Goal: Task Accomplishment & Management: Use online tool/utility

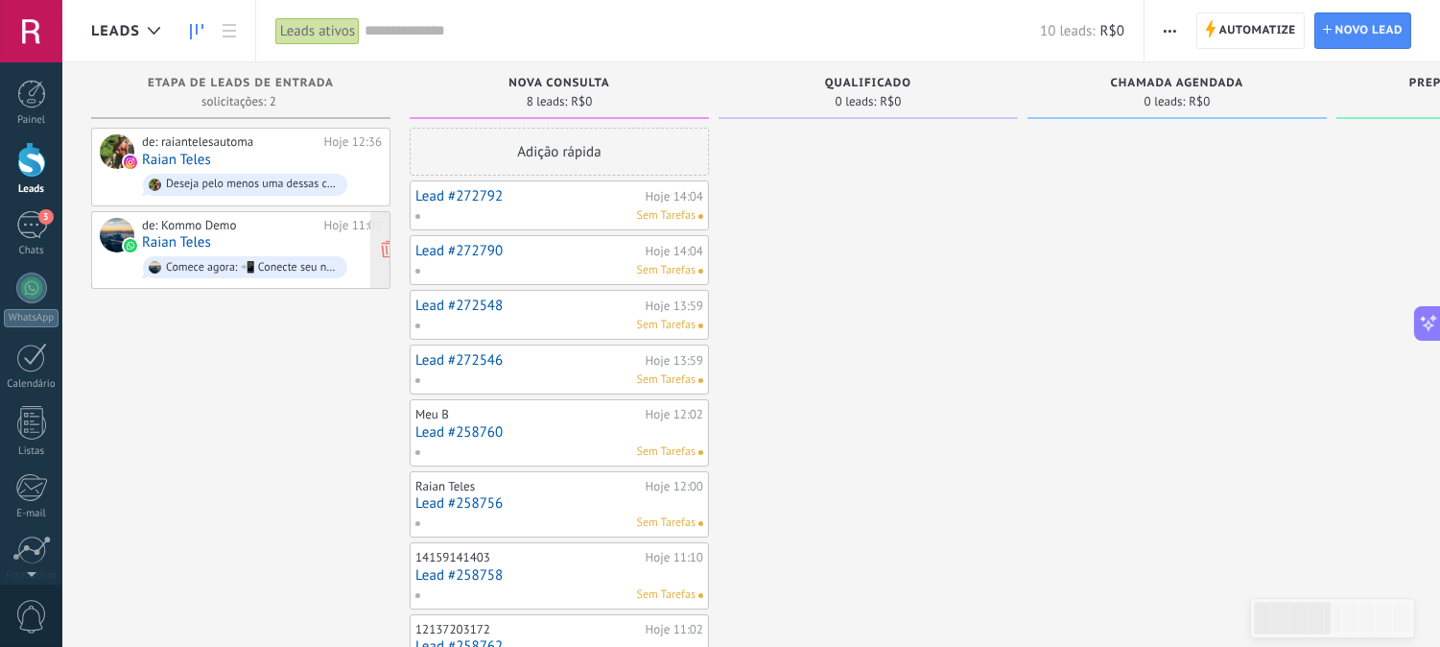
scroll to position [391, 0]
click at [351, 34] on div "Leads ativos" at bounding box center [317, 31] width 84 height 28
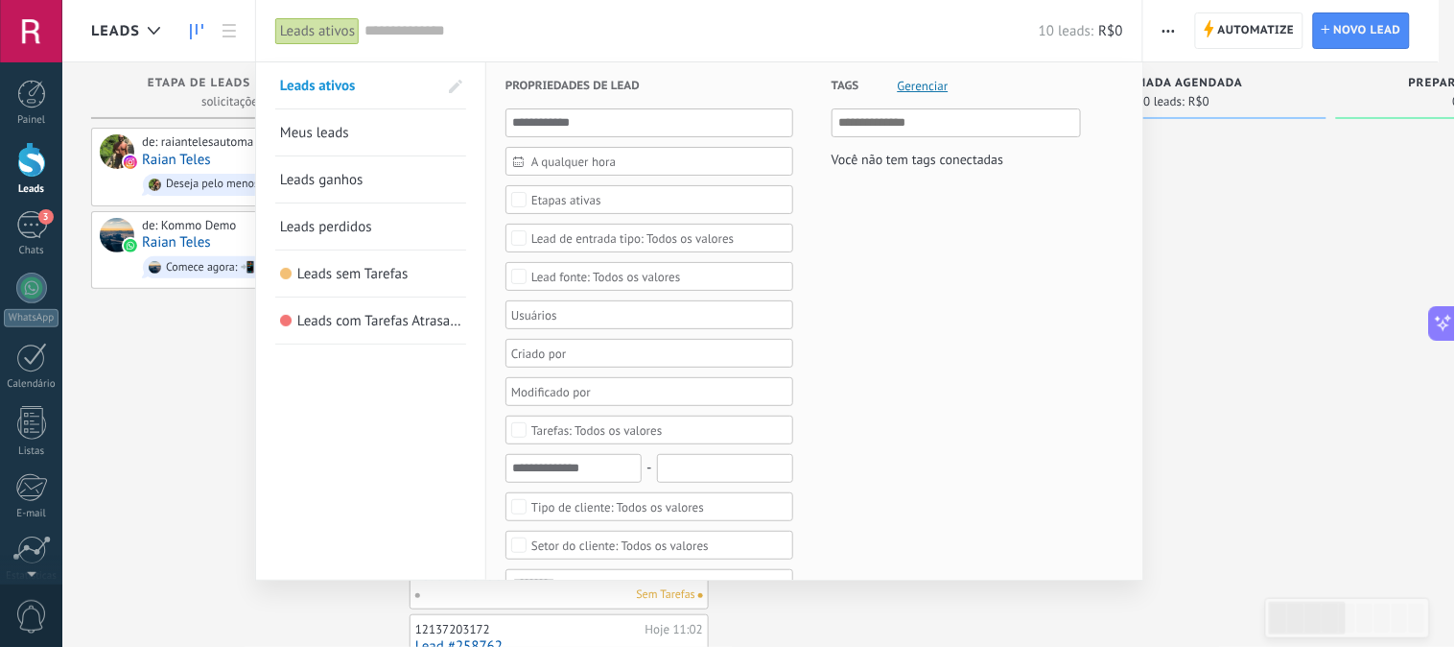
click at [339, 129] on span "Meus leads" at bounding box center [314, 133] width 69 height 18
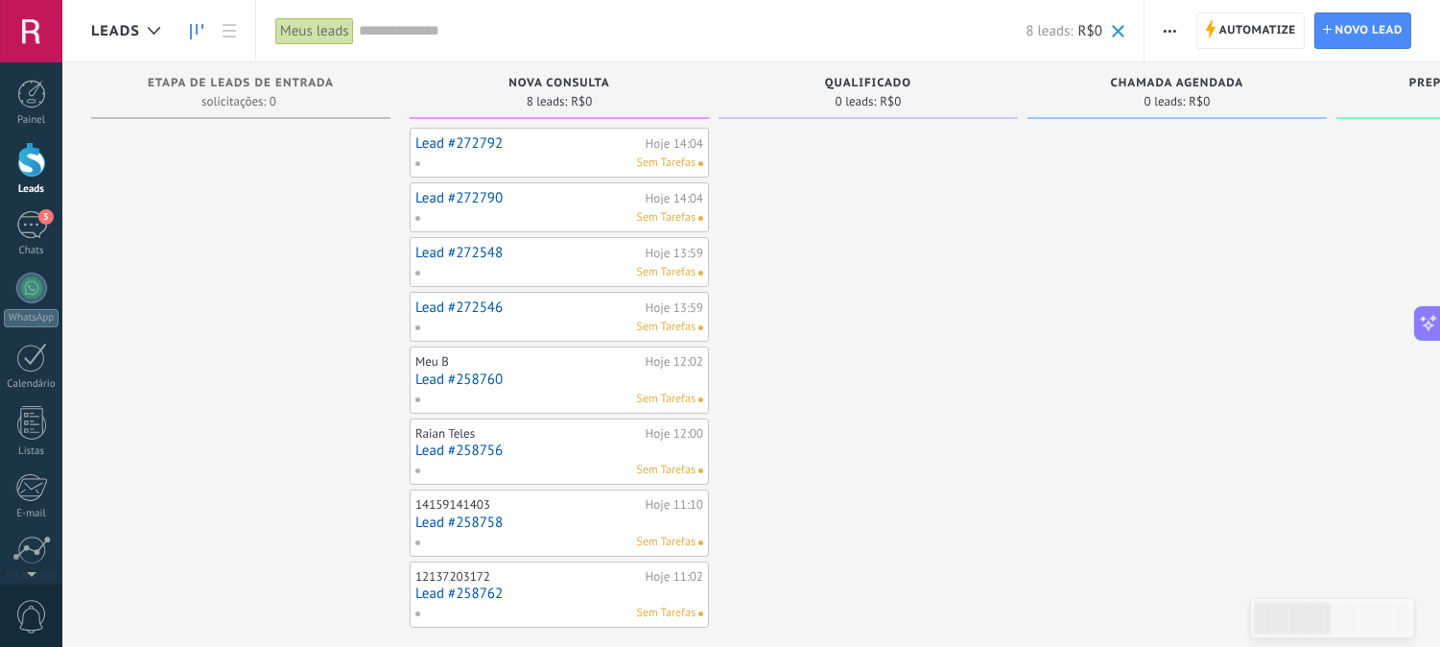
click at [323, 36] on div "Meus leads" at bounding box center [314, 31] width 79 height 28
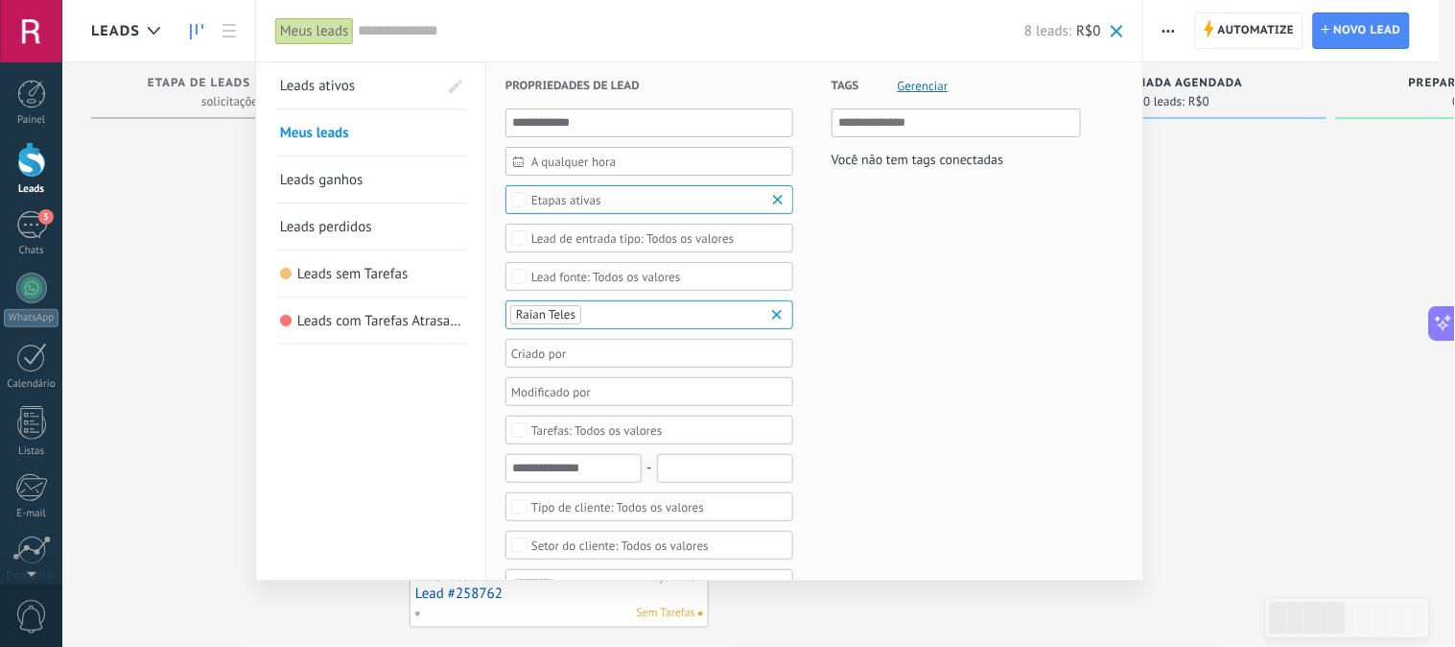
click at [349, 232] on span "Leads perdidos" at bounding box center [326, 227] width 92 height 18
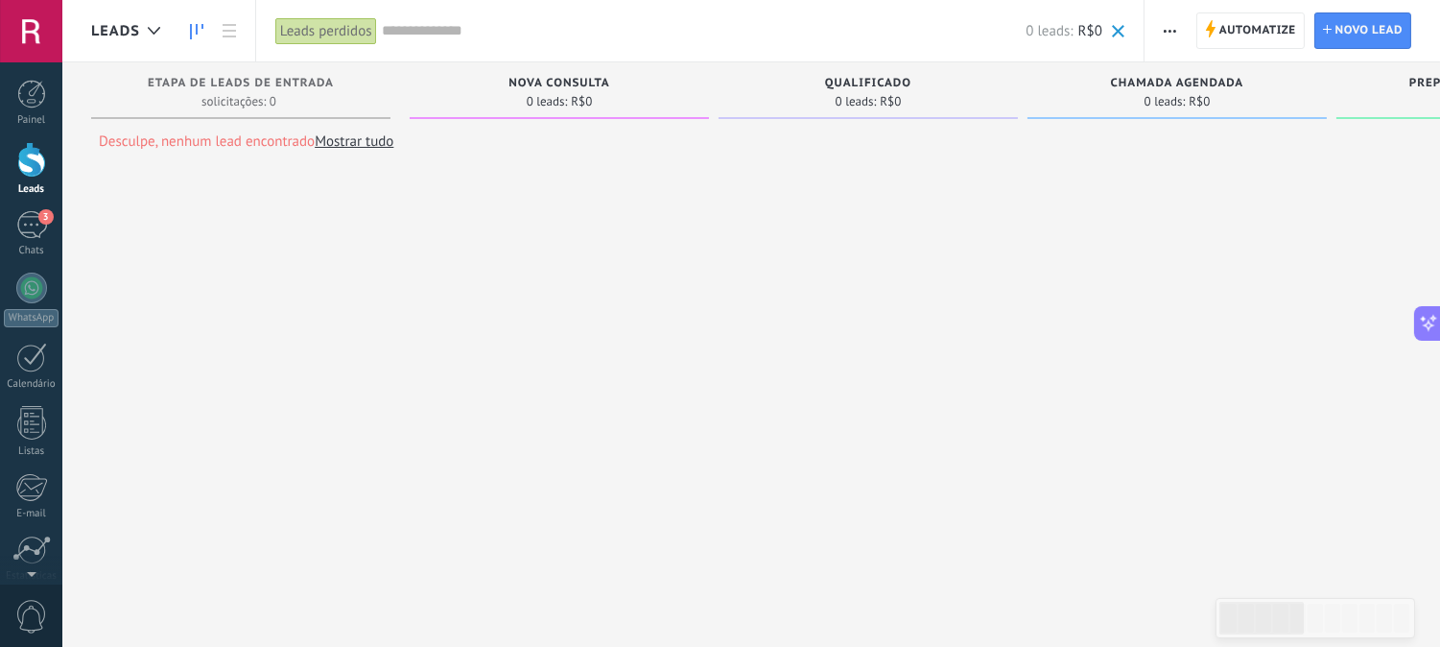
click at [330, 41] on div "Leads perdidos" at bounding box center [326, 31] width 102 height 28
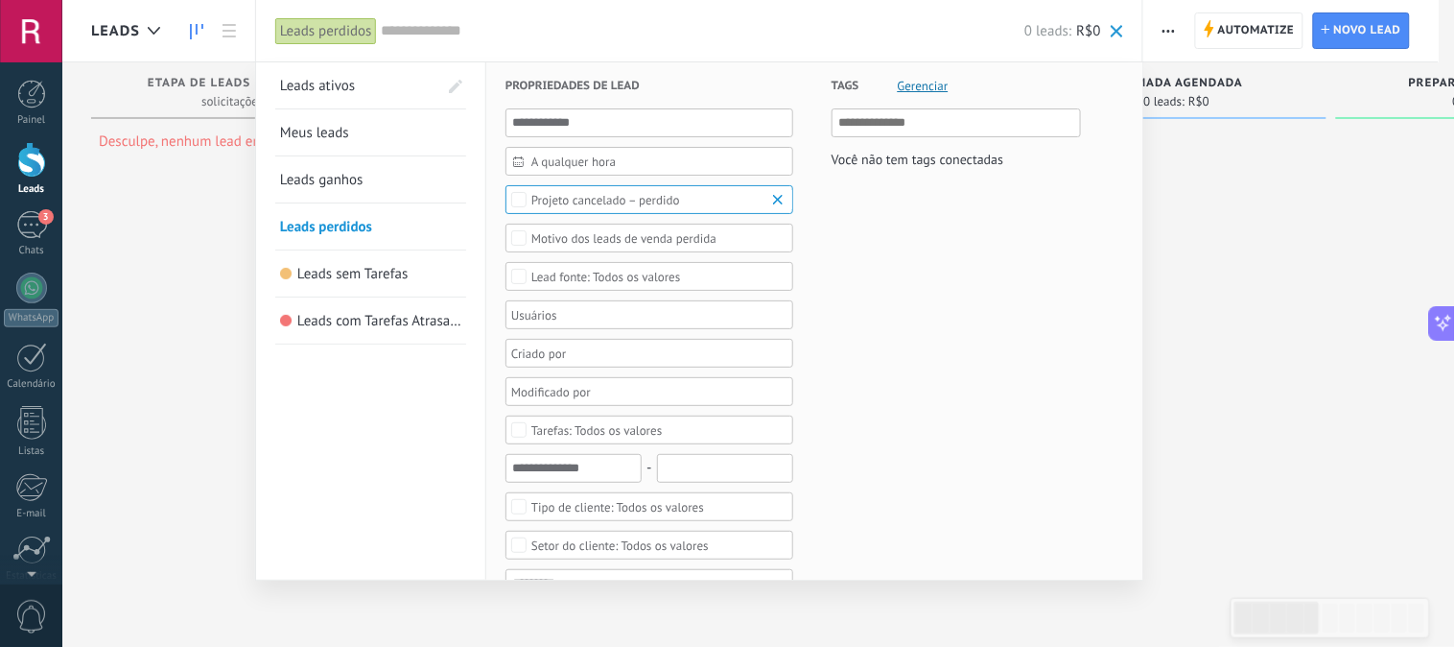
click at [341, 74] on link "Leads ativos" at bounding box center [358, 85] width 157 height 46
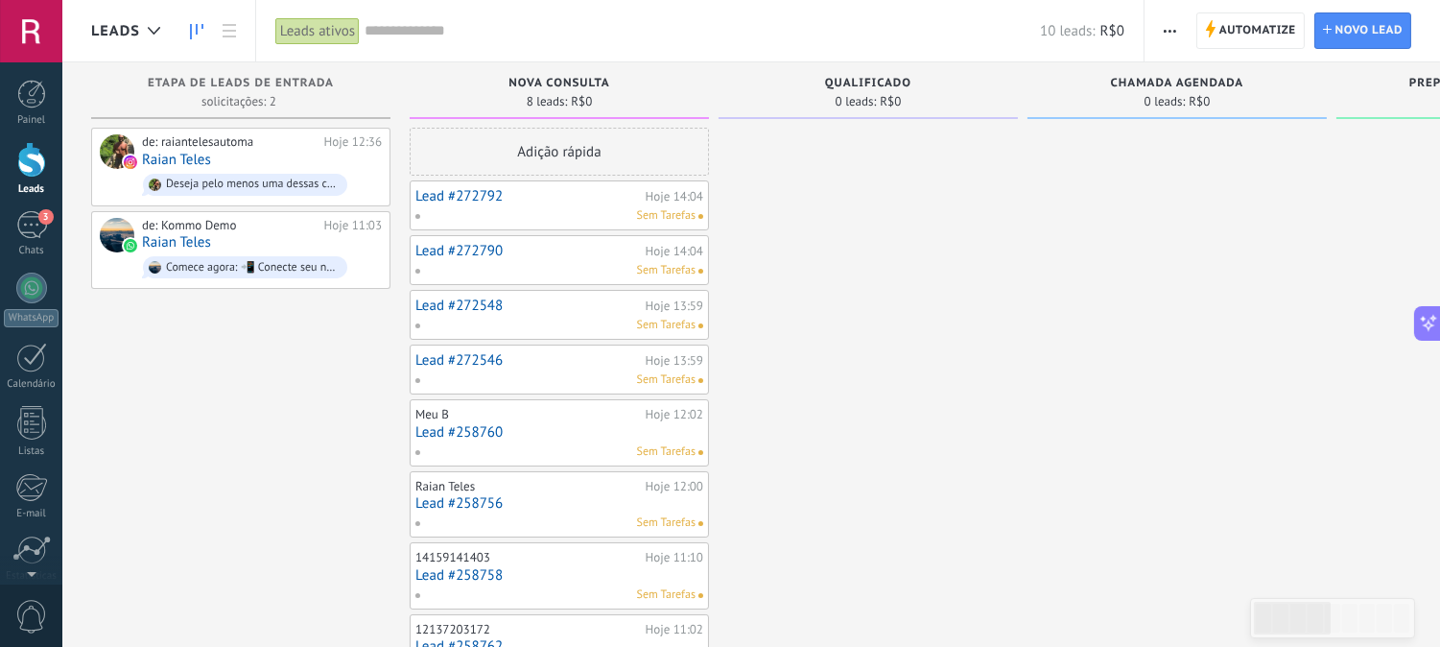
click at [334, 35] on div "Leads ativos" at bounding box center [317, 31] width 84 height 28
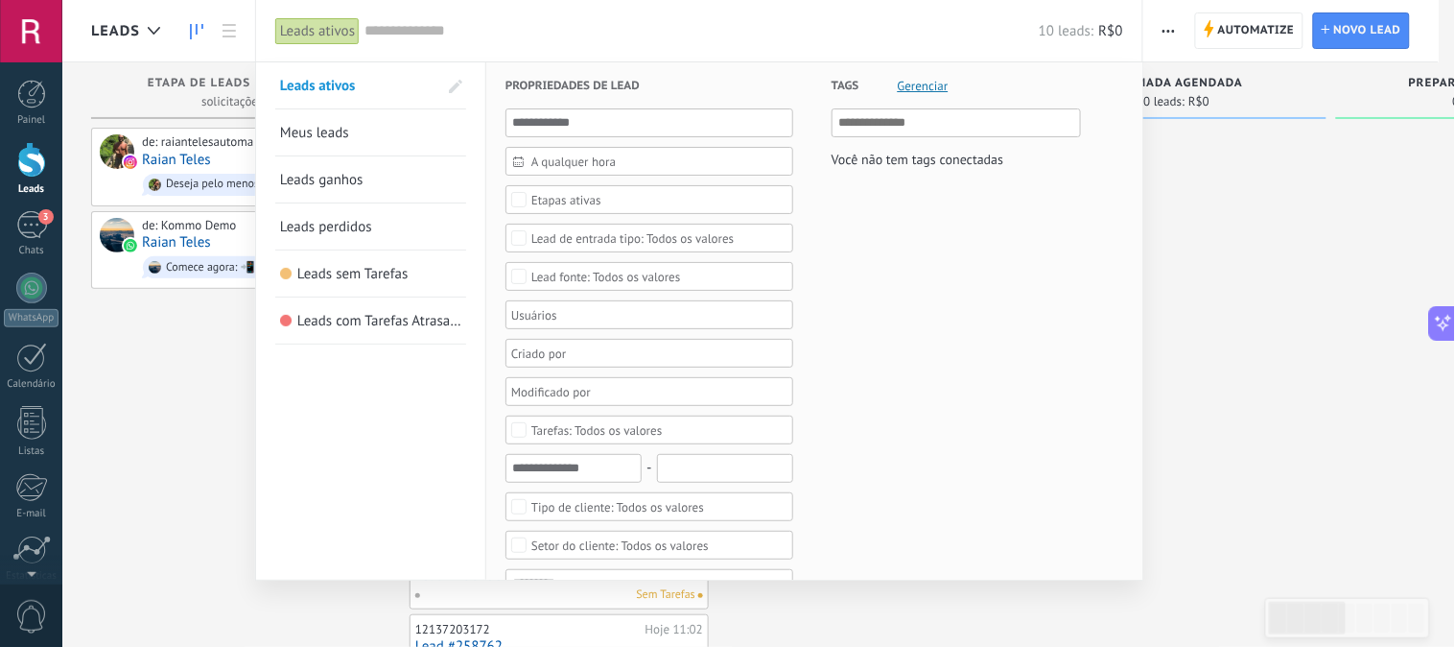
click at [832, 83] on span "Tags" at bounding box center [846, 85] width 28 height 47
click at [850, 83] on span "Tags" at bounding box center [846, 85] width 28 height 47
click at [622, 396] on div at bounding box center [642, 391] width 269 height 23
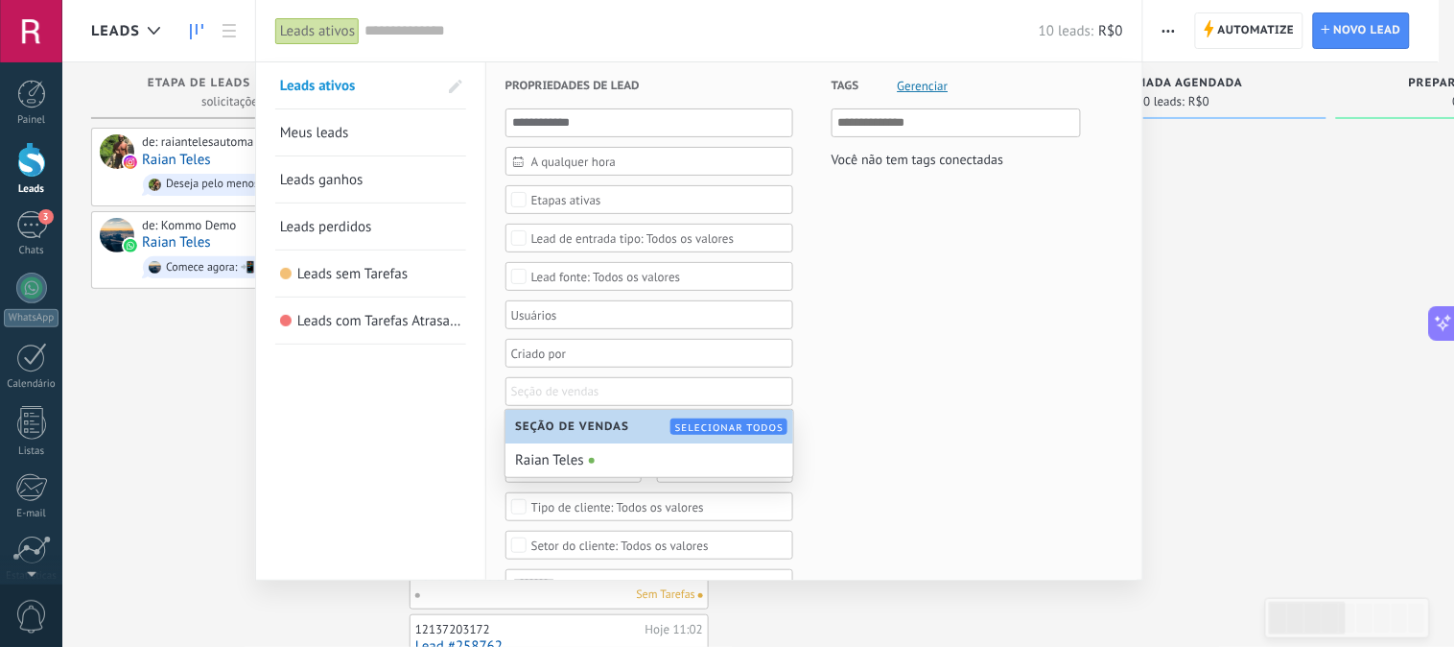
click at [1263, 269] on div at bounding box center [727, 323] width 1455 height 647
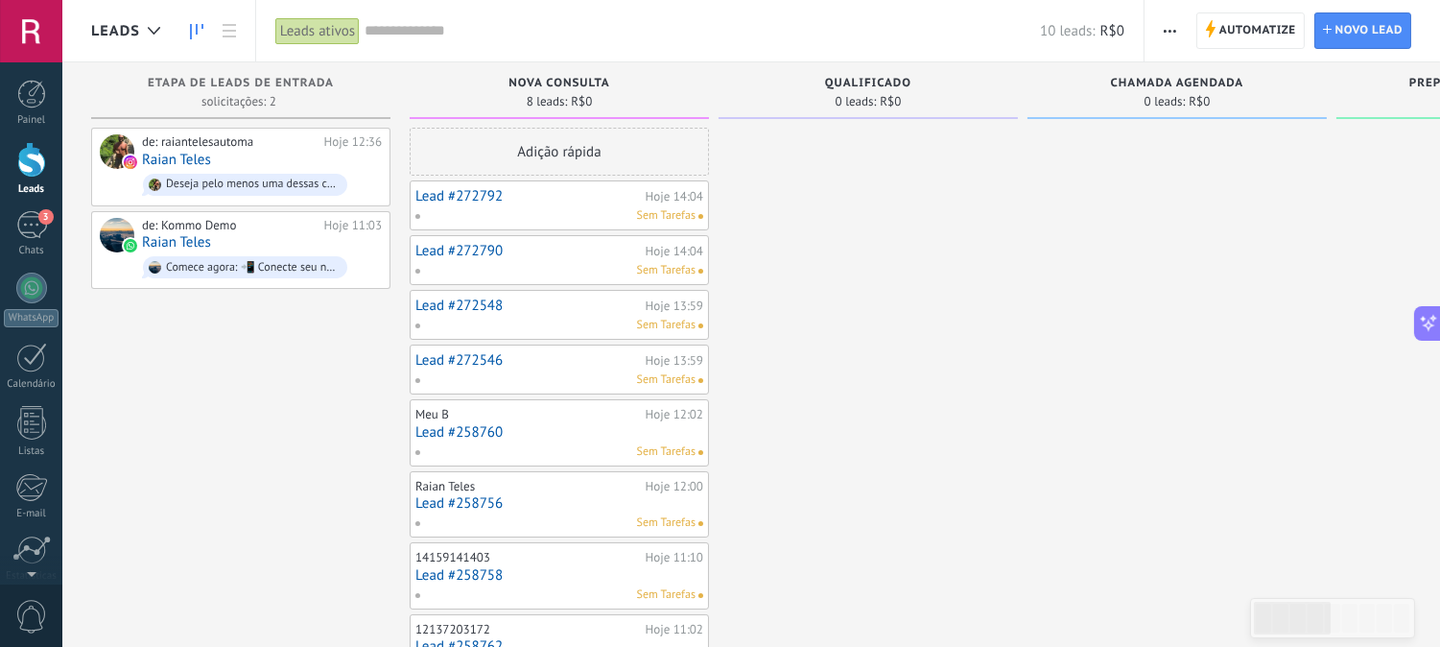
drag, startPoint x: 855, startPoint y: 369, endPoint x: 1055, endPoint y: 315, distance: 207.8
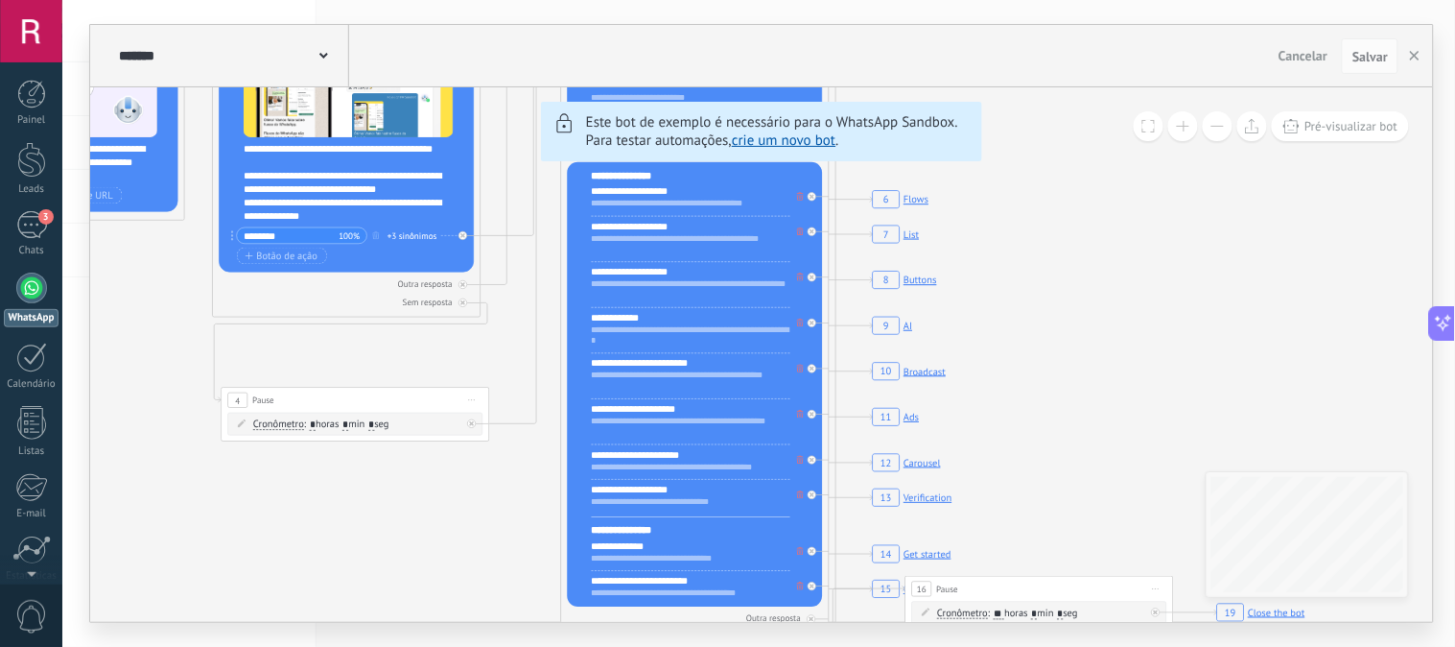
click at [883, 202] on rect at bounding box center [901, 200] width 64 height 26
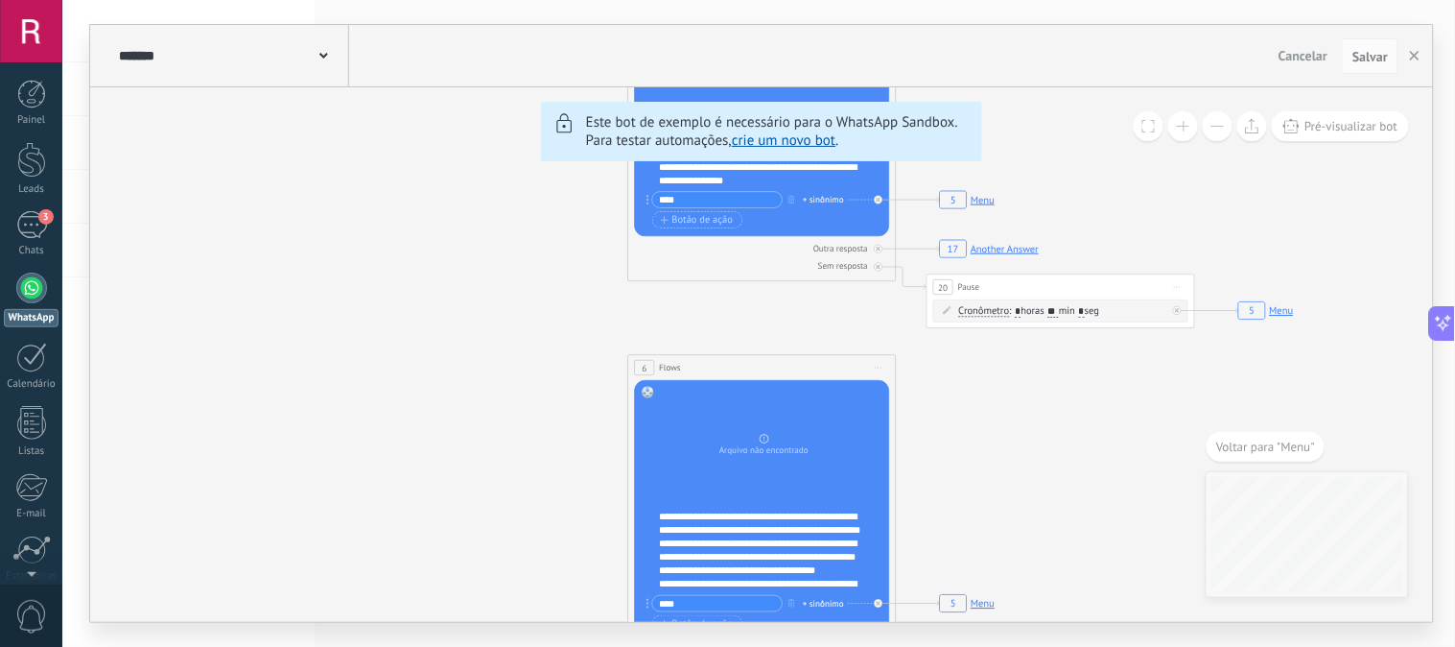
click at [1215, 128] on button at bounding box center [1218, 126] width 30 height 30
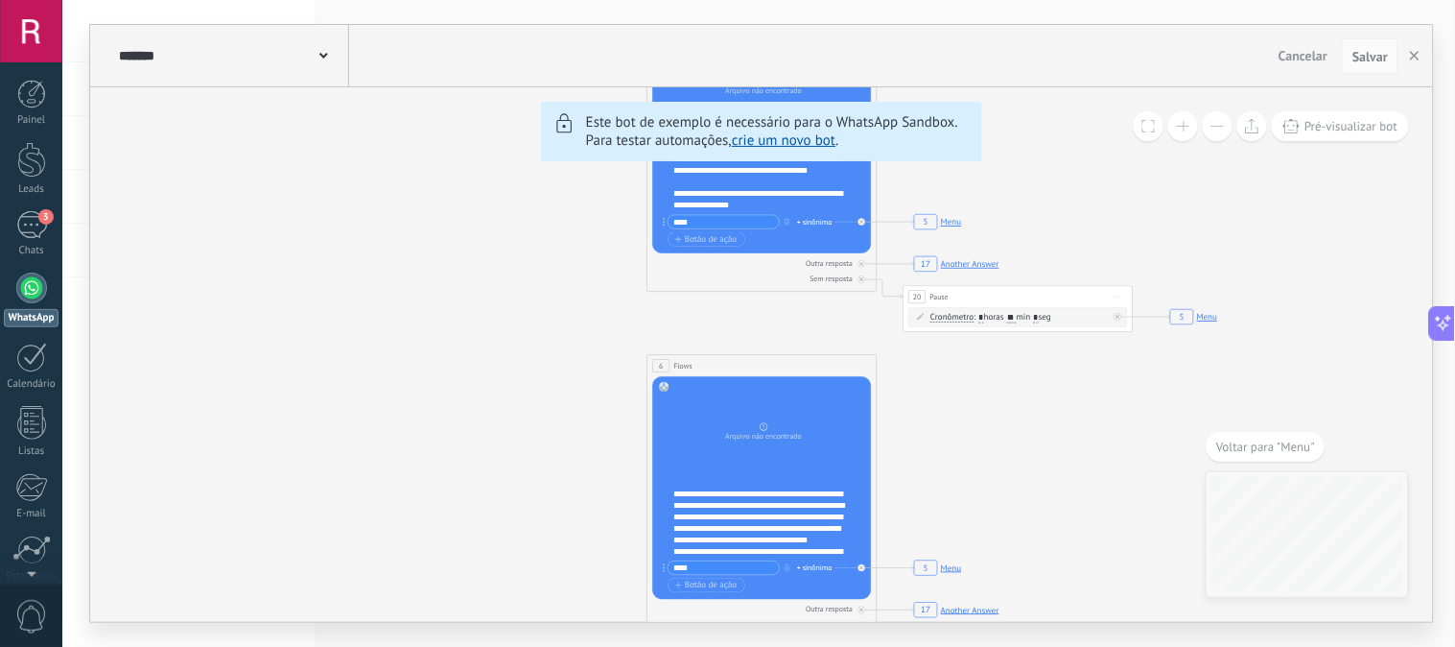
click at [1215, 128] on button at bounding box center [1218, 126] width 30 height 30
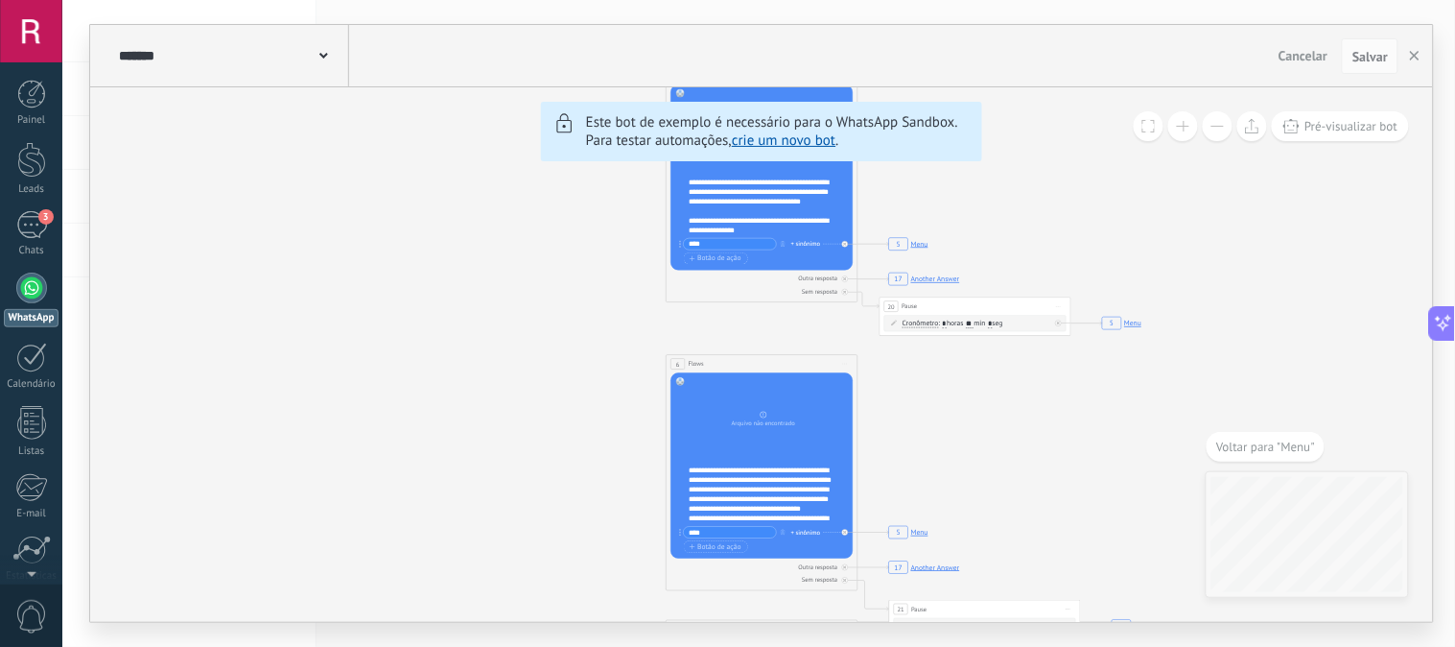
click at [1215, 128] on button at bounding box center [1218, 126] width 30 height 30
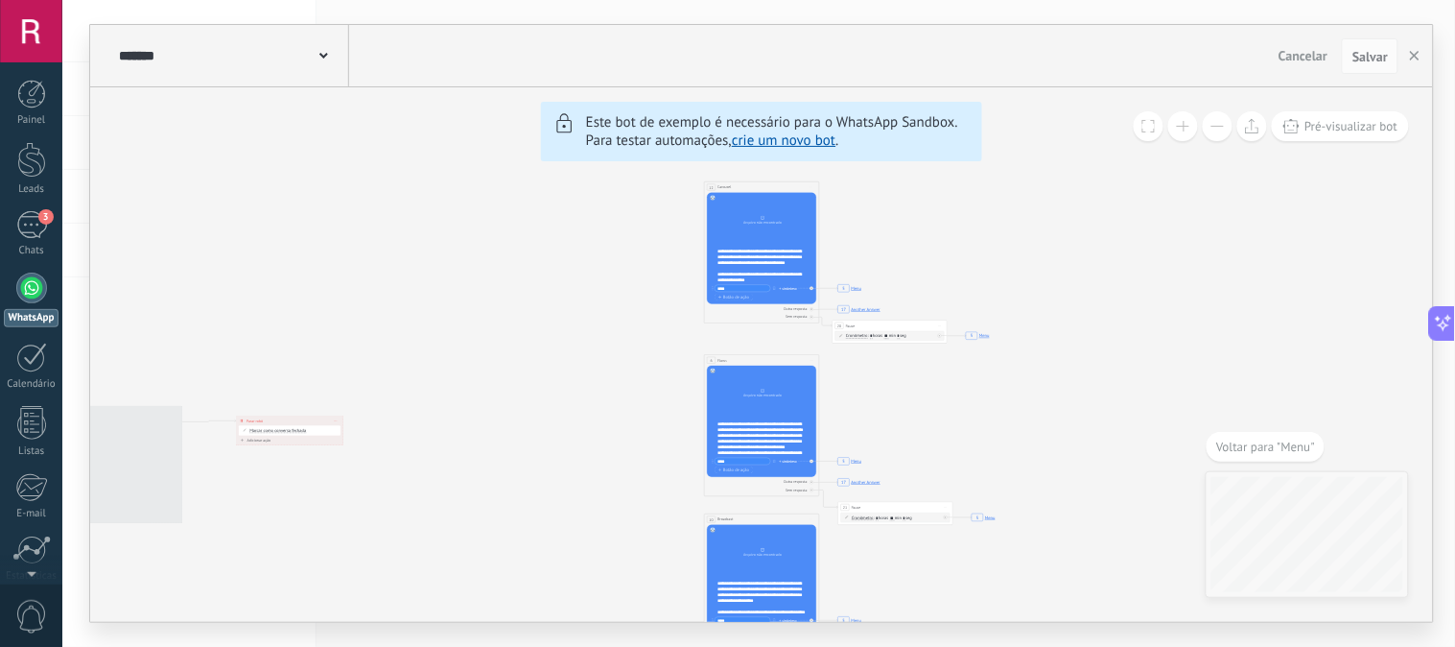
click at [1215, 128] on button at bounding box center [1218, 126] width 30 height 30
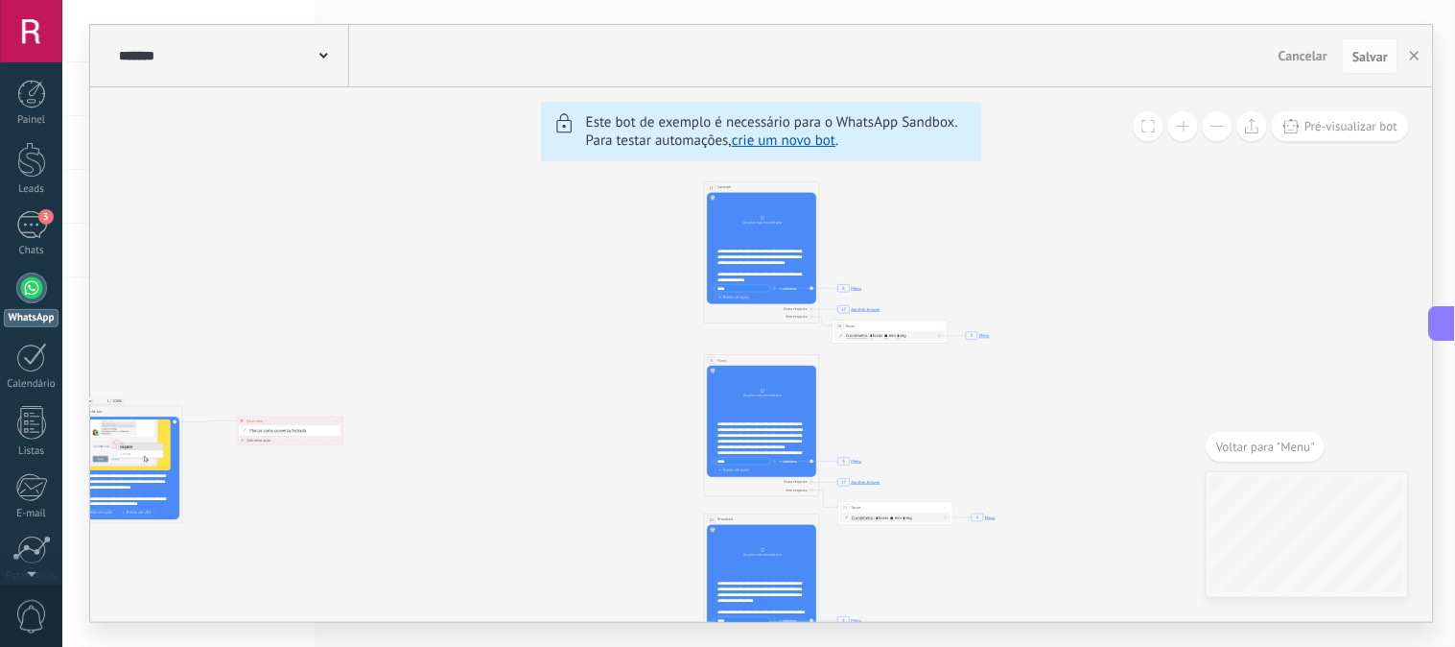
click at [1215, 128] on button at bounding box center [1218, 126] width 30 height 30
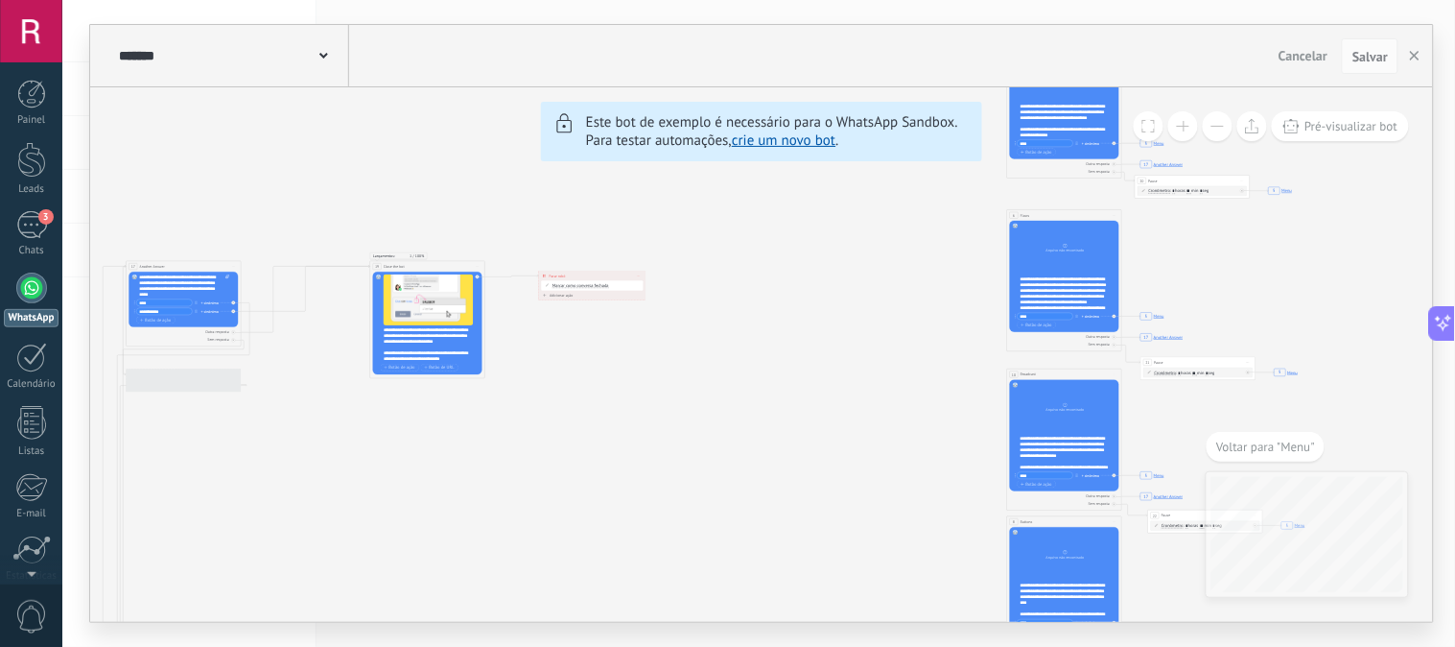
drag, startPoint x: 1121, startPoint y: 337, endPoint x: 1424, endPoint y: 192, distance: 336.0
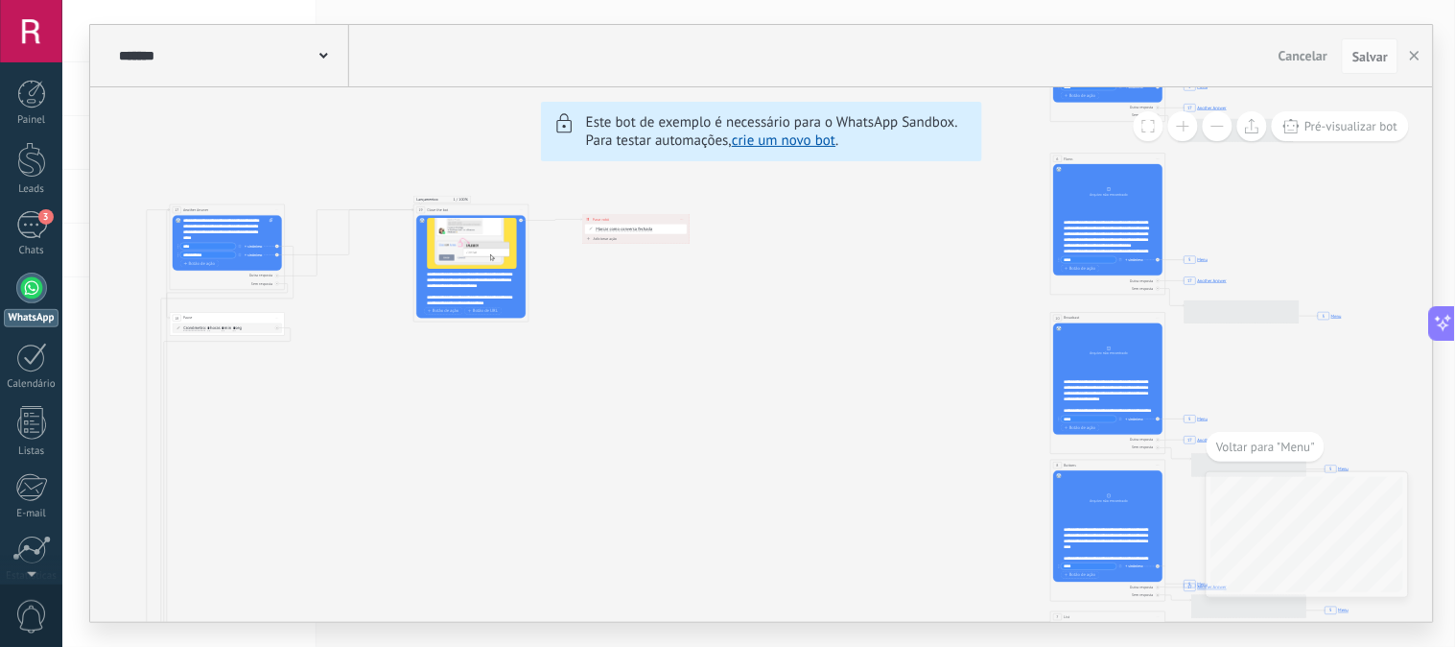
drag, startPoint x: 616, startPoint y: 522, endPoint x: 659, endPoint y: 465, distance: 71.2
click at [1290, 445] on span "Voltar para "Menu"" at bounding box center [1265, 446] width 99 height 16
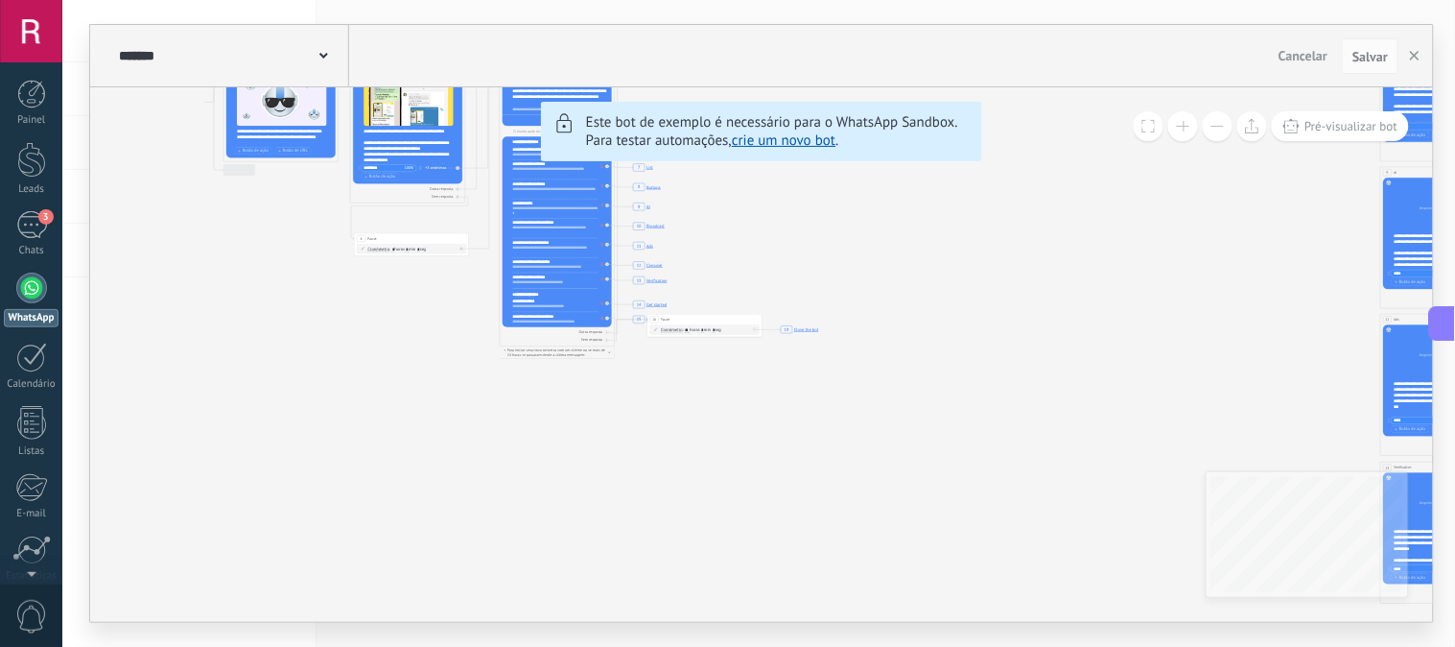
drag, startPoint x: 617, startPoint y: 434, endPoint x: 866, endPoint y: 528, distance: 266.6
click at [866, 528] on icon "6 Flows 7 List 8 Buttons 9 AI 10 Broadcast 11 Ads 12 Carousel 13 Verification 1…" at bounding box center [860, 140] width 1971 height 1791
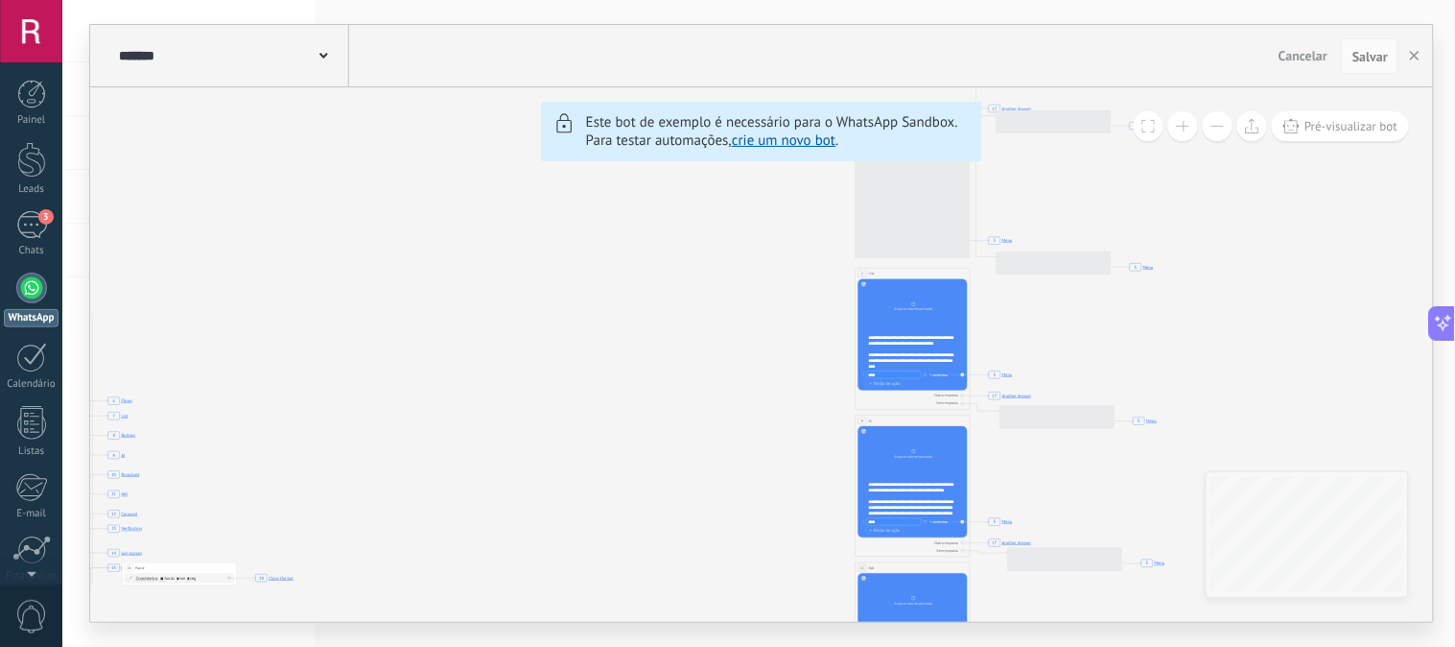
drag, startPoint x: 1155, startPoint y: 267, endPoint x: 599, endPoint y: 516, distance: 609.8
click at [599, 516] on icon "6 Flows 7 List 8 Buttons 9 AI 10 Broadcast 11 Ads 12 Carousel 13 Verification 1…" at bounding box center [336, 388] width 1971 height 1791
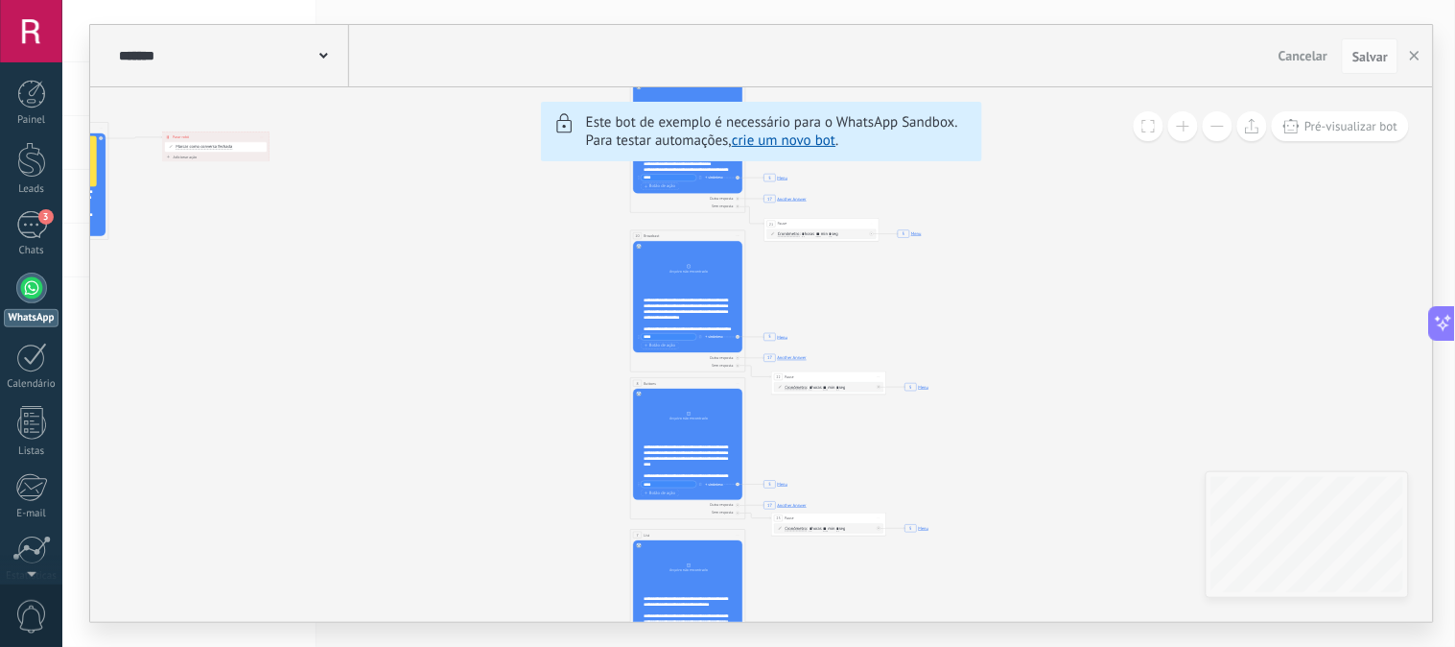
drag, startPoint x: 774, startPoint y: 328, endPoint x: 564, endPoint y: 578, distance: 326.1
click at [564, 578] on icon "6 Flows 7 List 8 Buttons 9 AI 10 Broadcast 11 Ads 12 Carousel 13 Verification 1…" at bounding box center [110, 649] width 1971 height 1791
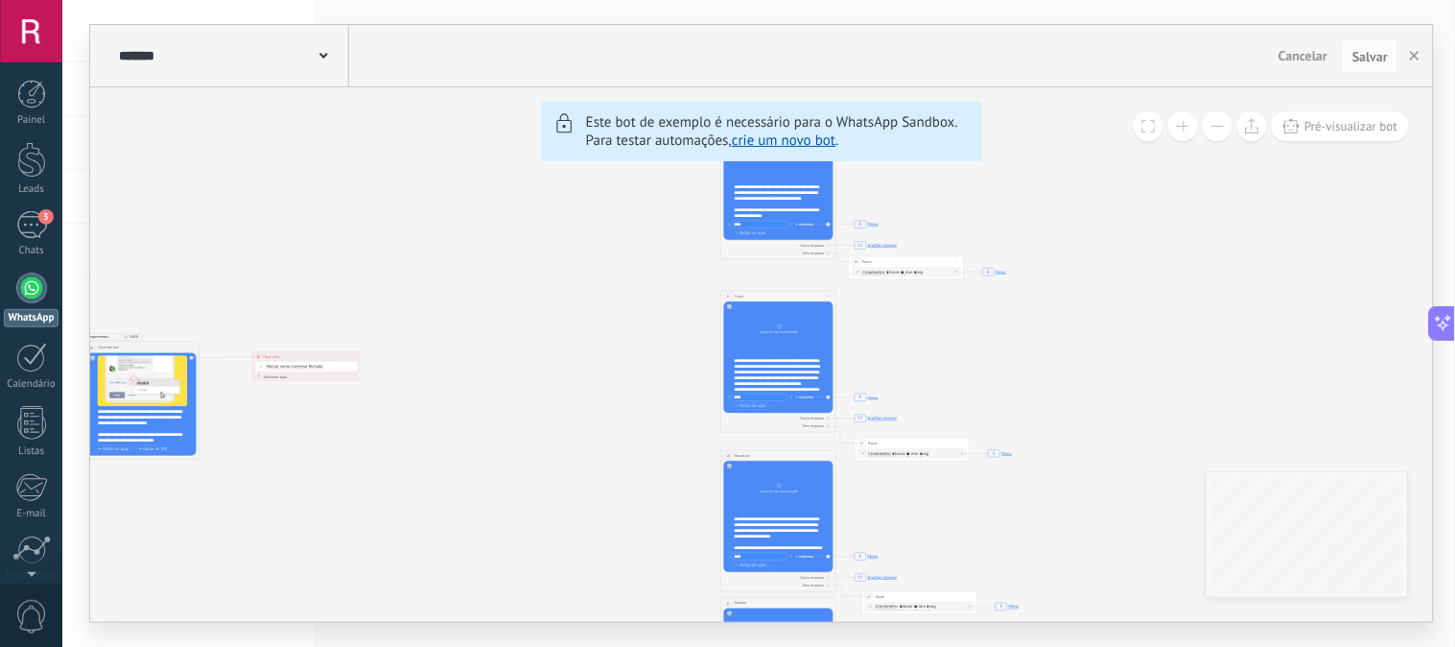
drag, startPoint x: 452, startPoint y: 371, endPoint x: 542, endPoint y: 591, distance: 237.5
click at [1407, 52] on button "button" at bounding box center [1415, 56] width 29 height 36
